Goal: Transaction & Acquisition: Purchase product/service

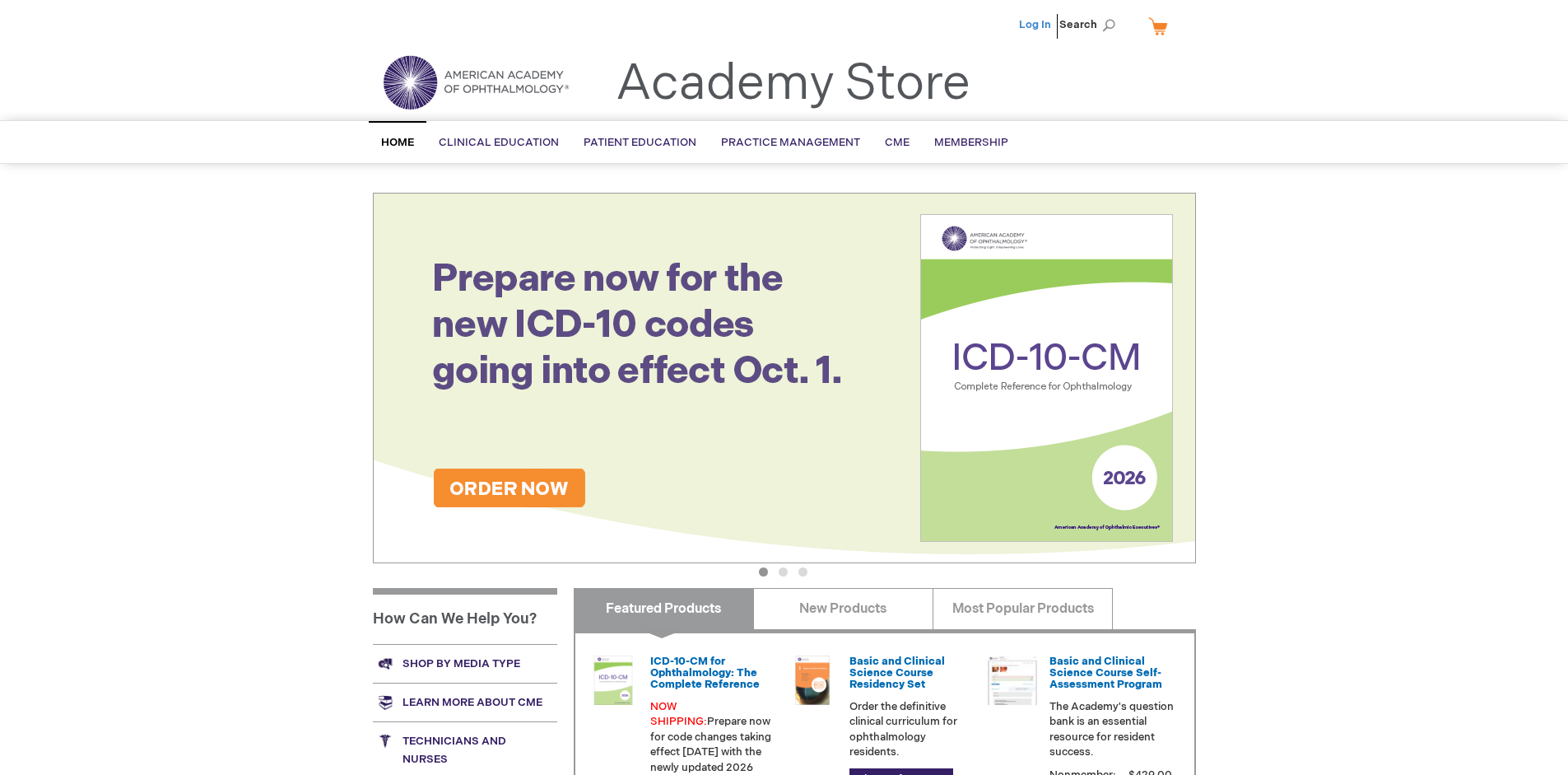
click at [1036, 25] on link "Log In" at bounding box center [1035, 24] width 32 height 13
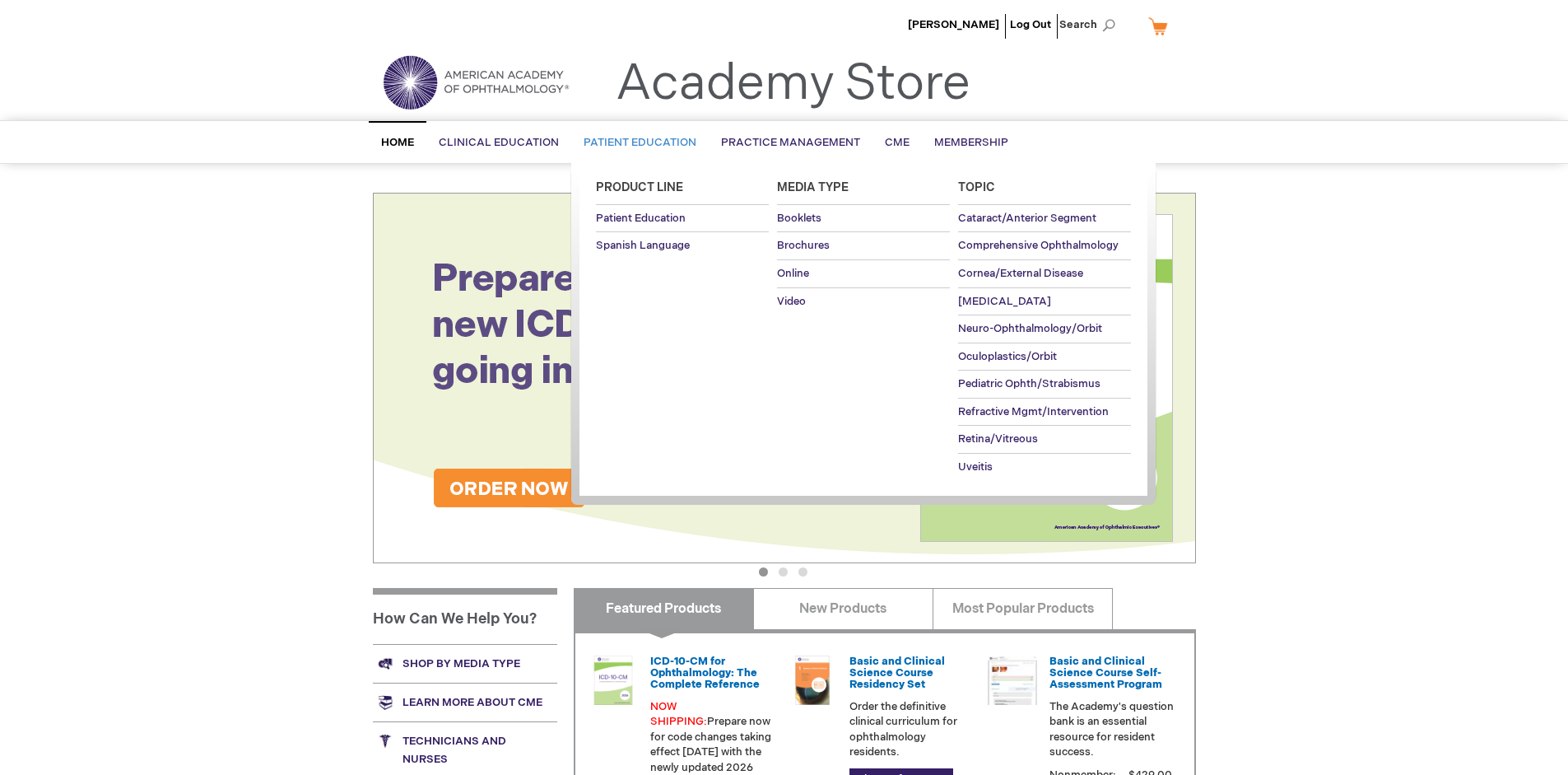
click at [636, 143] on span "Patient Education" at bounding box center [640, 142] width 113 height 13
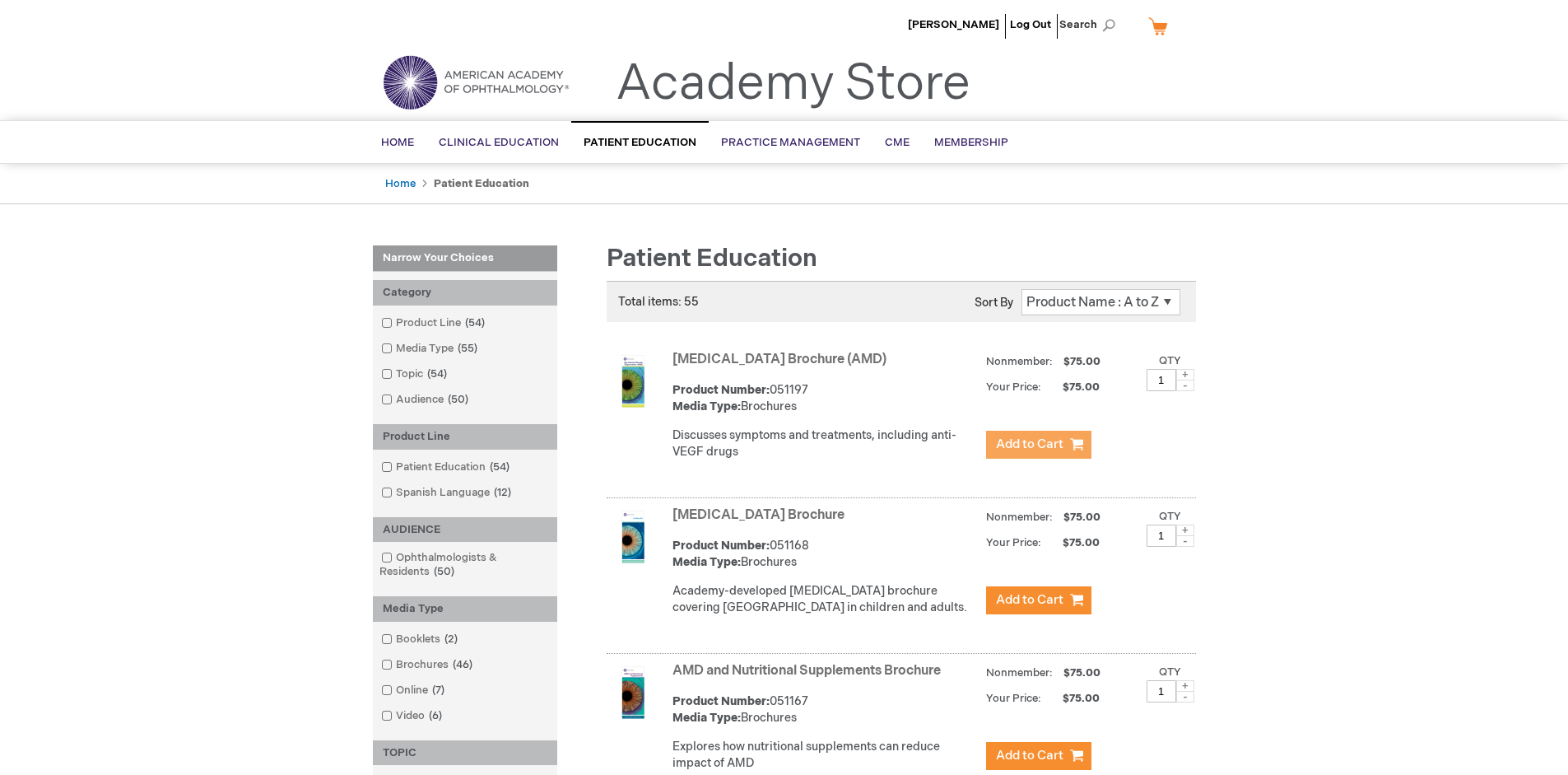
click at [1038, 445] on span "Add to Cart" at bounding box center [1029, 445] width 68 height 16
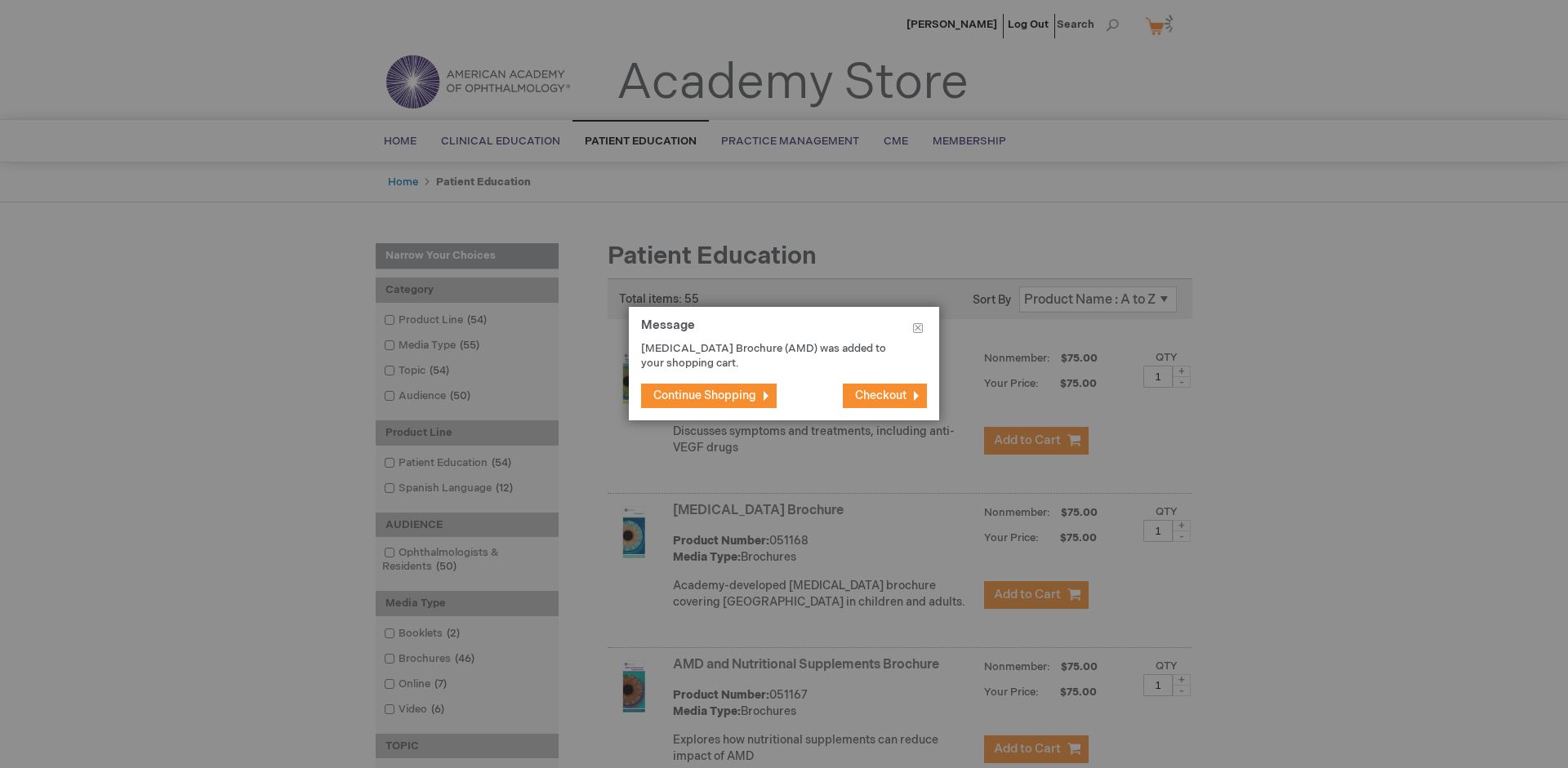
click at [705, 395] on span "Continue Shopping" at bounding box center [705, 396] width 103 height 14
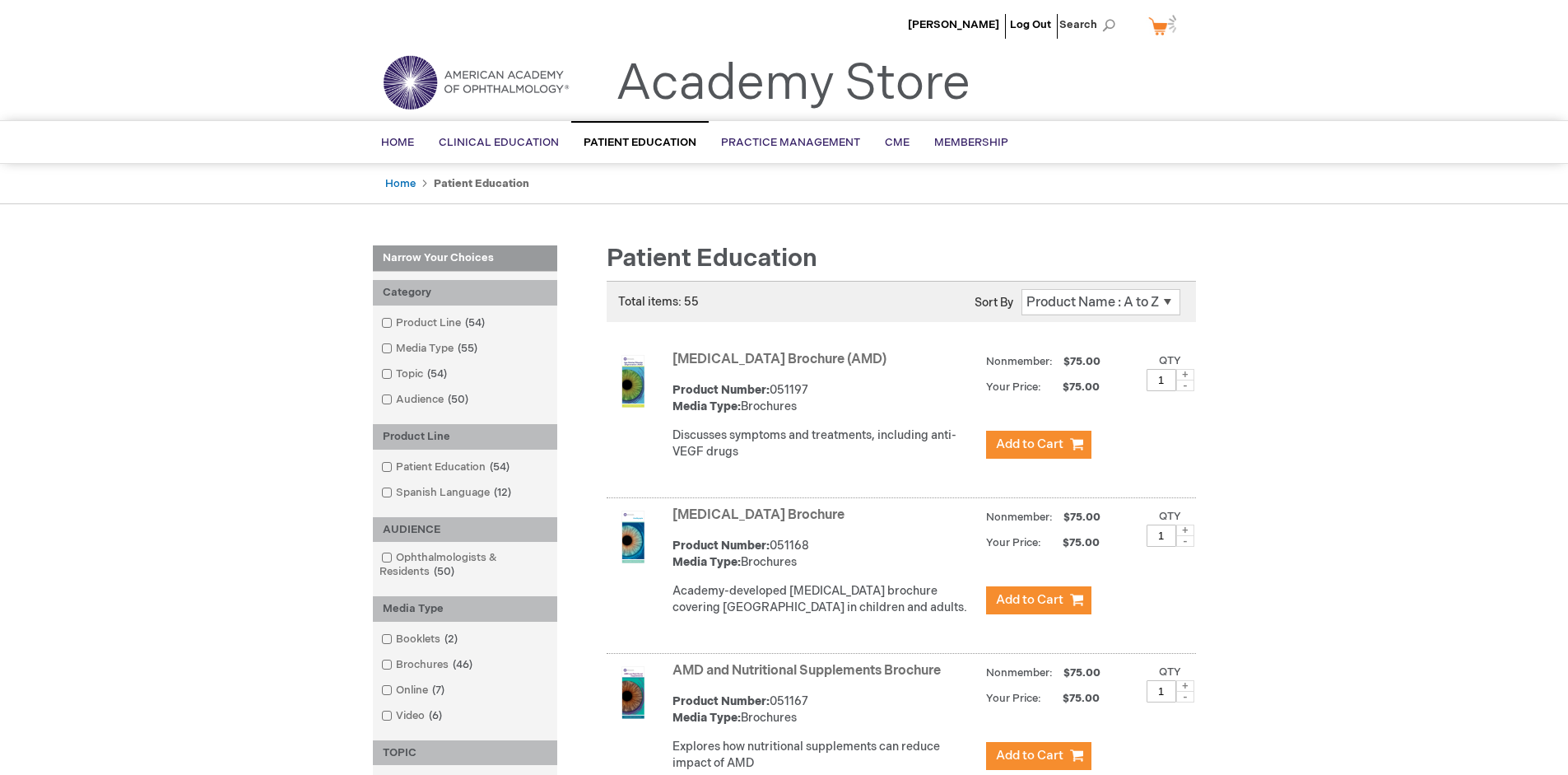
click at [810, 679] on link "AMD and Nutritional Supplements Brochure" at bounding box center [806, 671] width 268 height 16
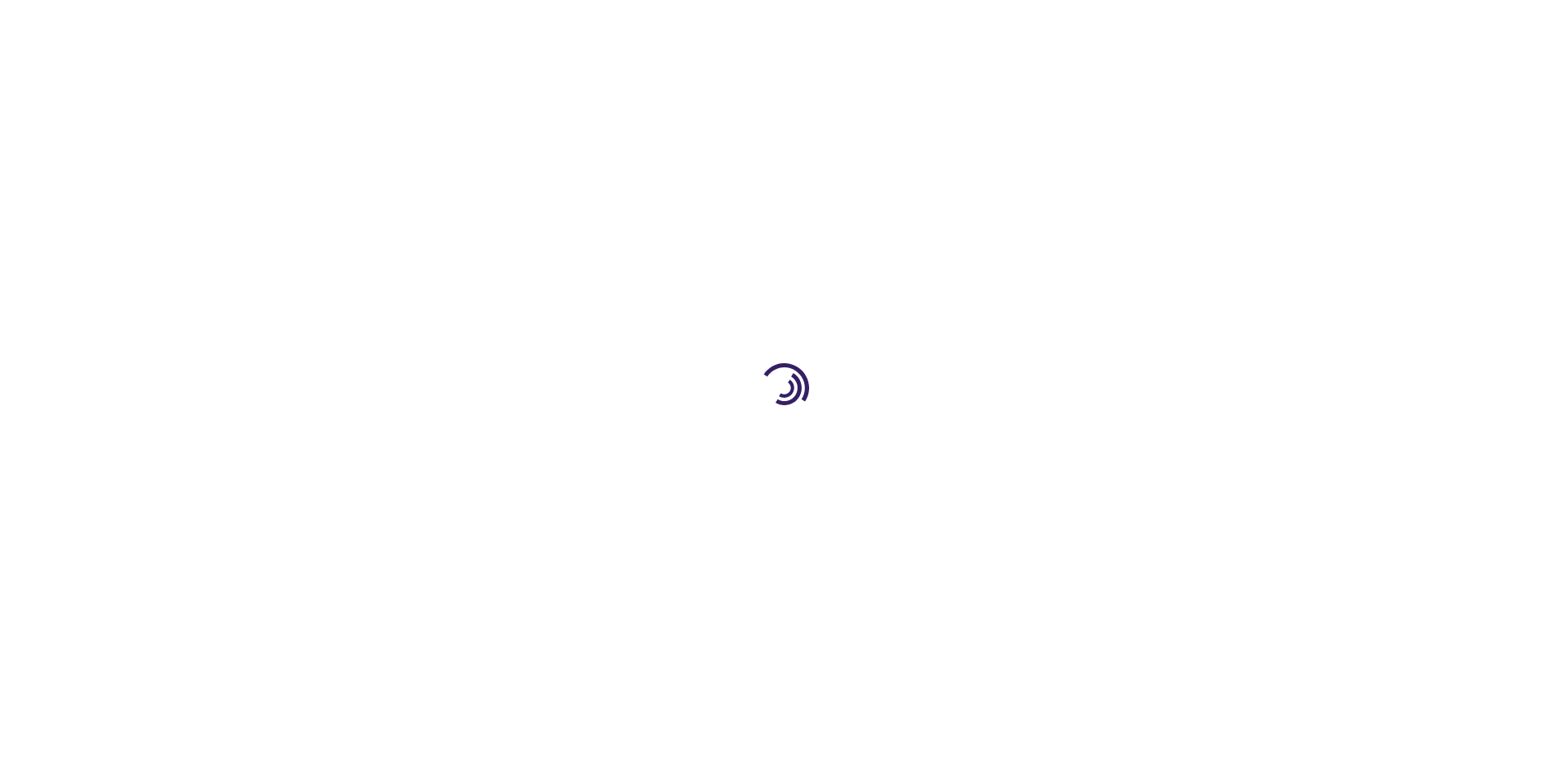
type input "1"
